Goal: Transaction & Acquisition: Purchase product/service

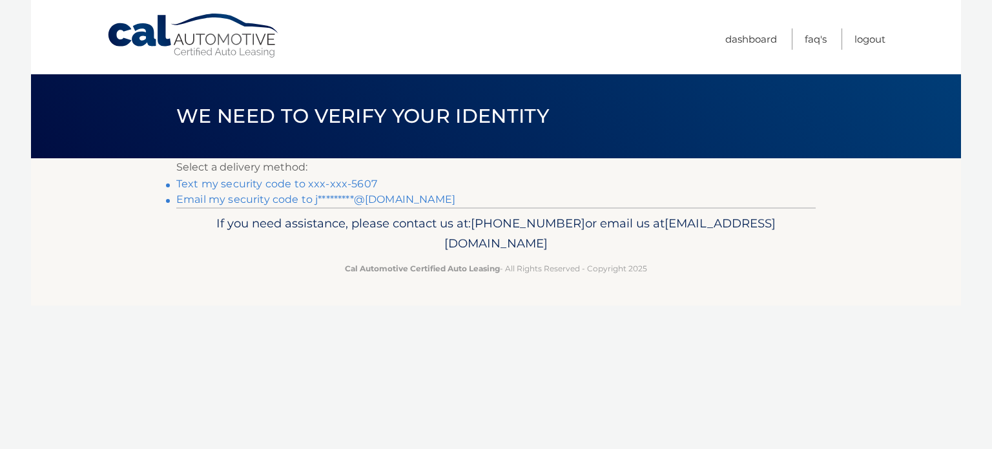
click at [399, 198] on link "Email my security code to j*********@gmail.com" at bounding box center [315, 199] width 279 height 12
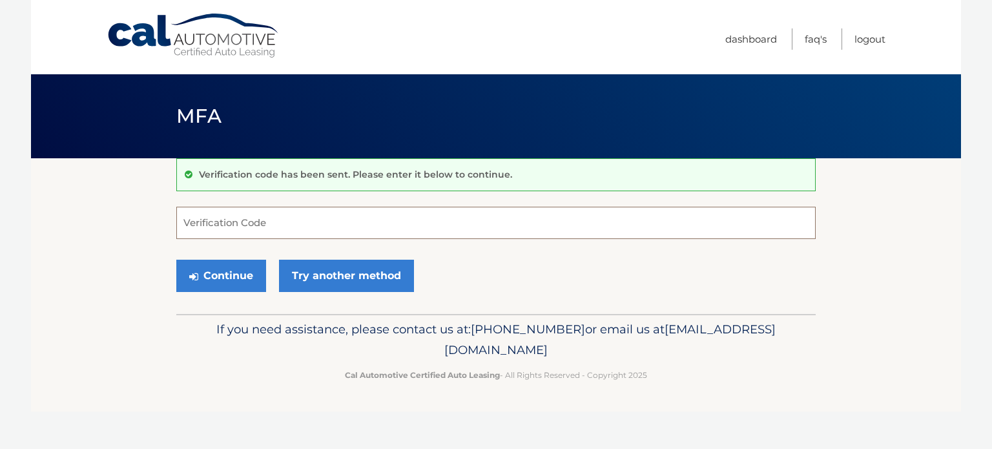
click at [300, 216] on input "Verification Code" at bounding box center [495, 223] width 639 height 32
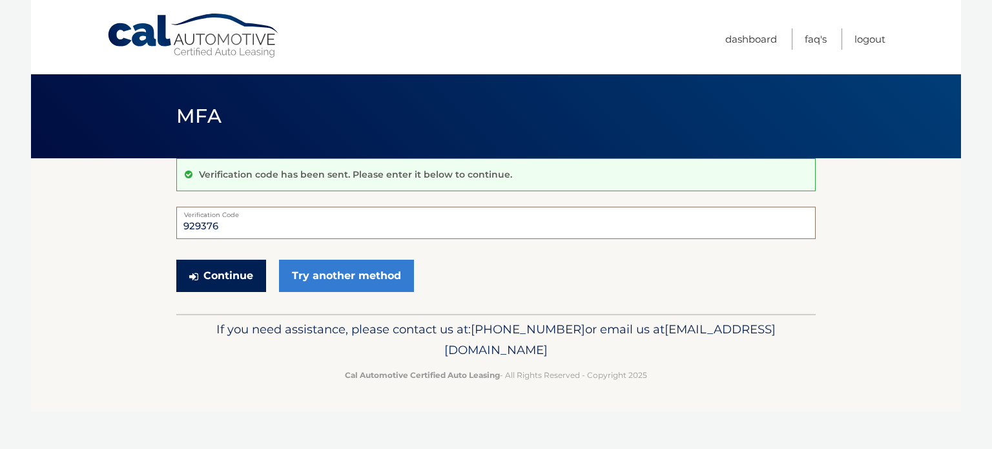
type input "929376"
click at [219, 276] on button "Continue" at bounding box center [221, 275] width 90 height 32
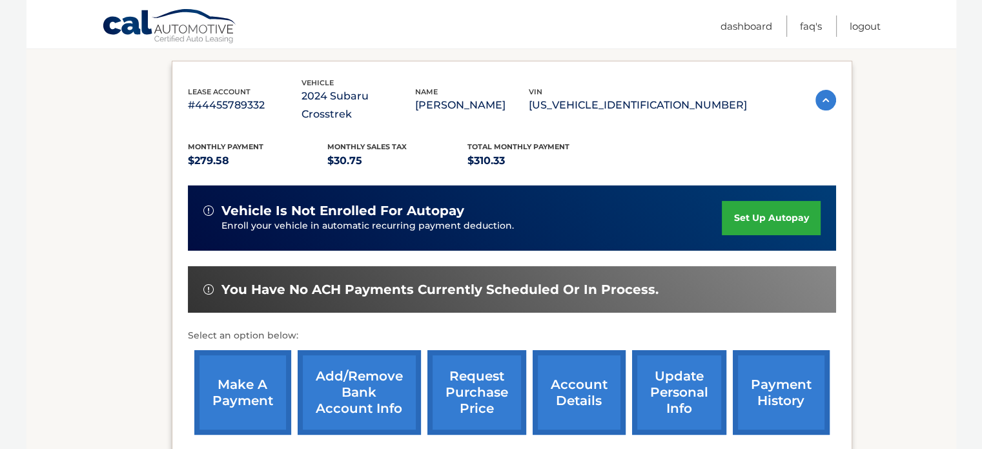
scroll to position [240, 0]
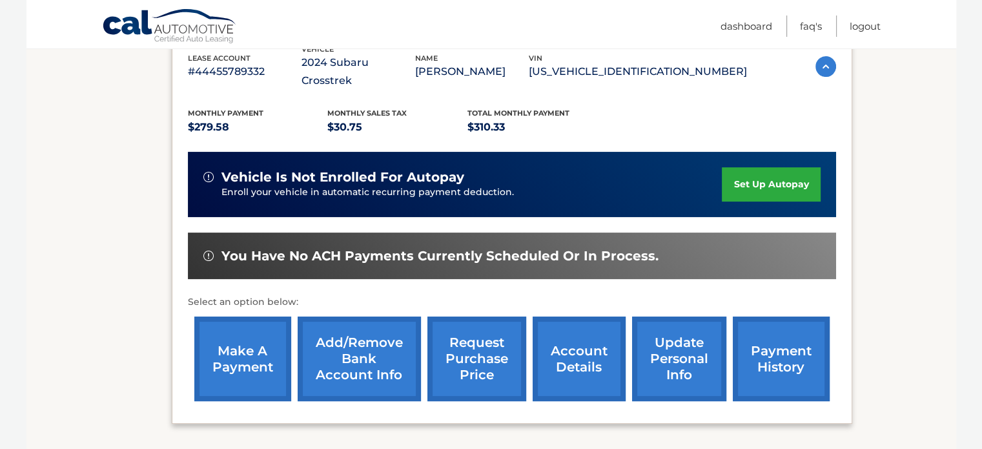
click at [252, 346] on link "make a payment" at bounding box center [242, 358] width 97 height 85
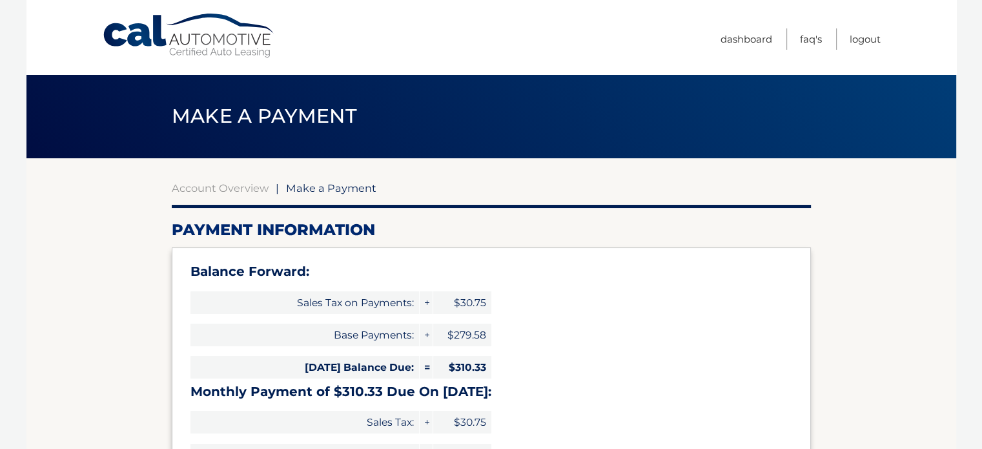
select select "OTNkOGExMTctNzM5My00MTczLTg4MmQtNTdjYzBmNmQ5ZDRh"
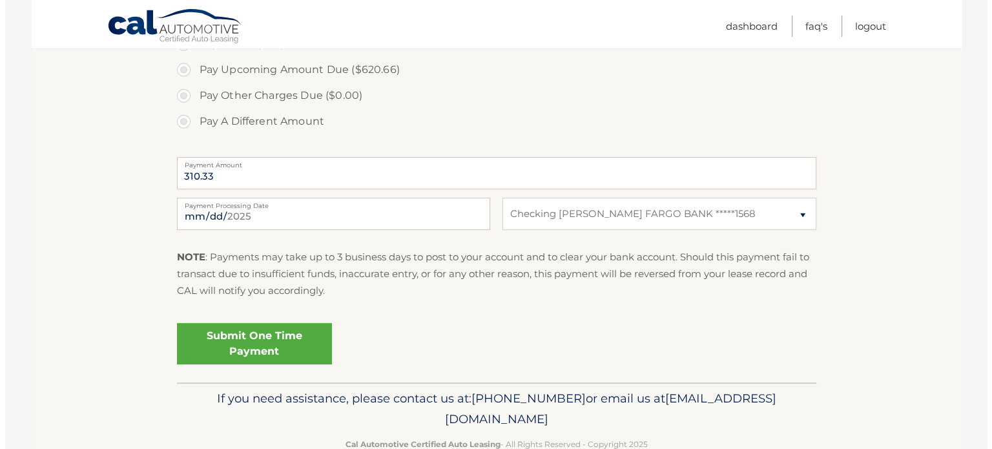
scroll to position [534, 0]
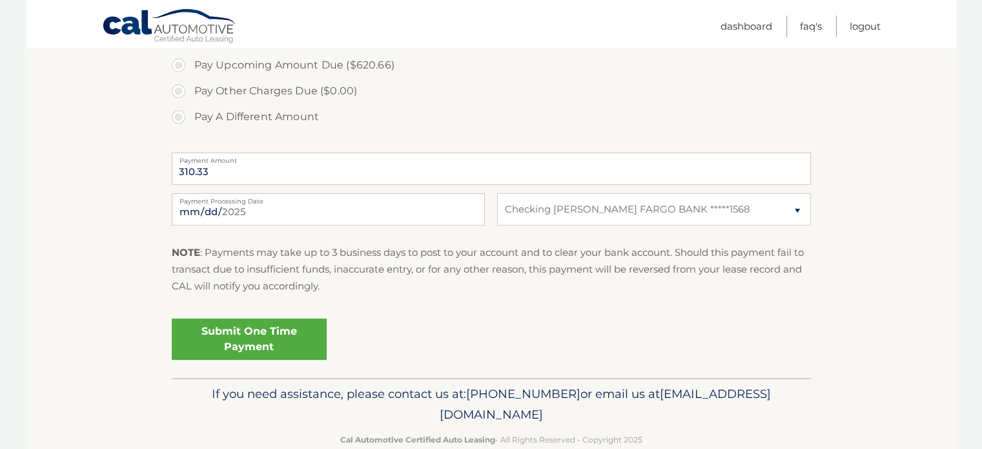
click at [259, 346] on link "Submit One Time Payment" at bounding box center [249, 338] width 155 height 41
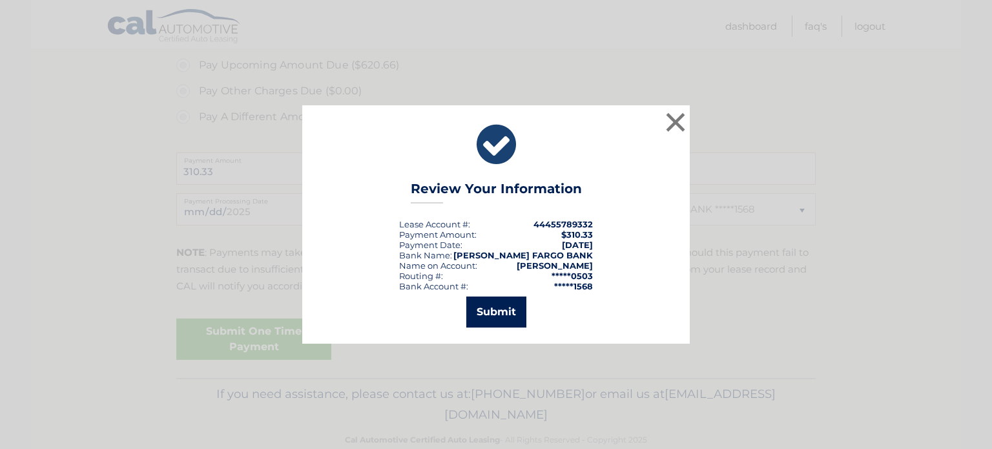
click at [498, 306] on button "Submit" at bounding box center [496, 311] width 60 height 31
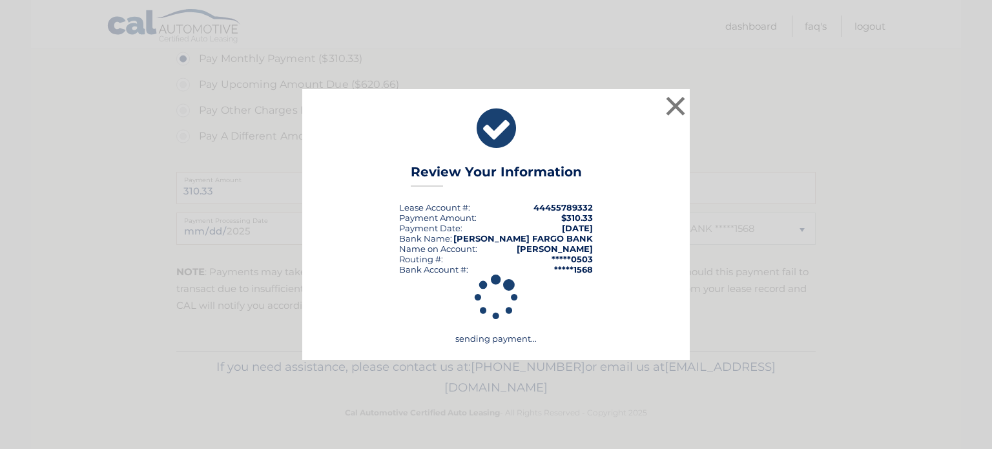
scroll to position [514, 0]
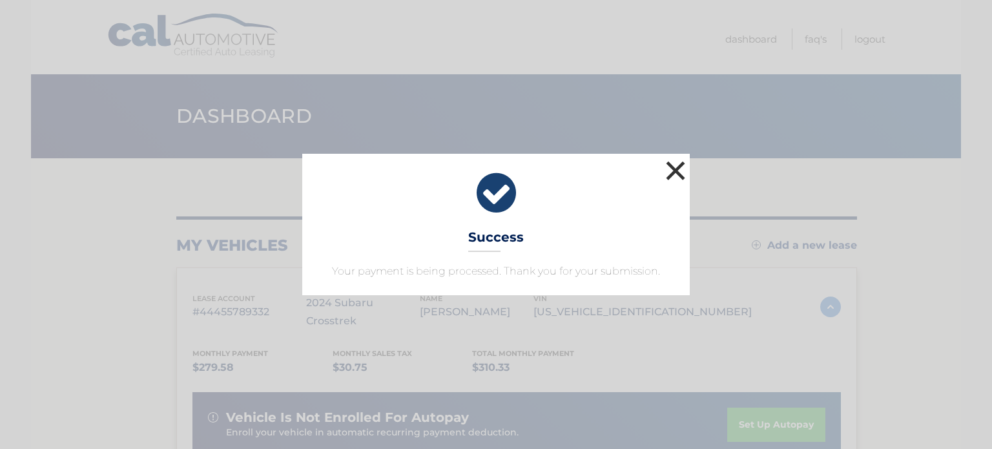
click at [673, 165] on button "×" at bounding box center [675, 171] width 26 height 26
